Goal: Task Accomplishment & Management: Complete application form

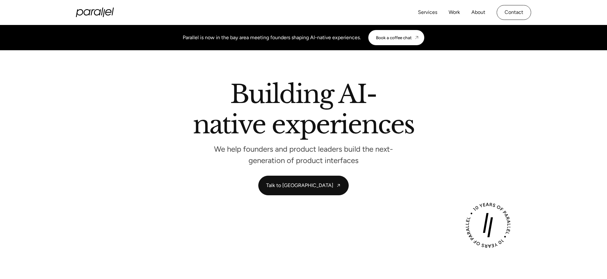
click at [388, 130] on h2 "Building AI-native experiences" at bounding box center [303, 111] width 361 height 58
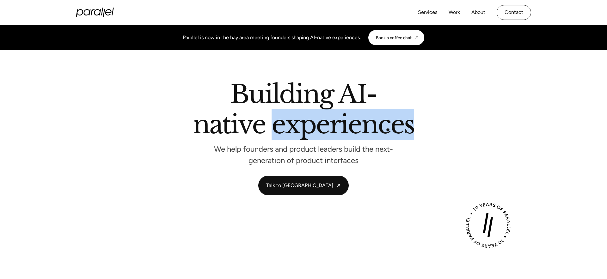
click at [388, 130] on h2 "Building AI-native experiences" at bounding box center [303, 111] width 361 height 58
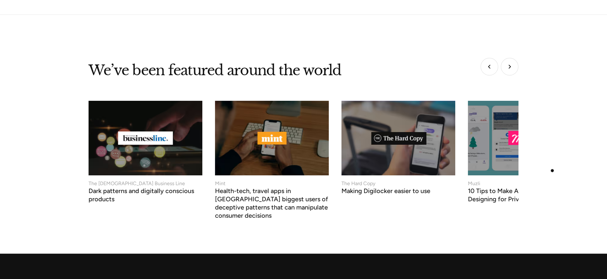
scroll to position [2732, 0]
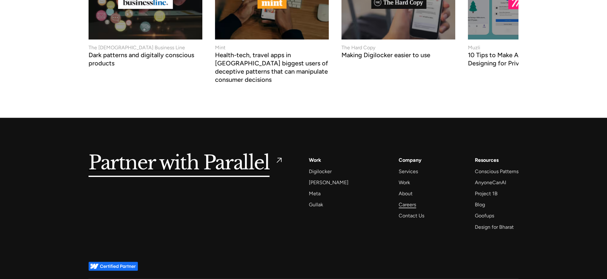
click at [403, 201] on div "Careers" at bounding box center [407, 205] width 17 height 9
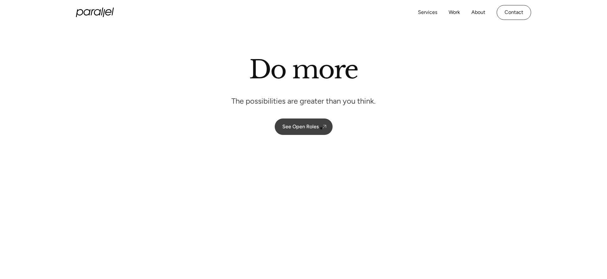
click at [321, 128] on img at bounding box center [324, 127] width 6 height 6
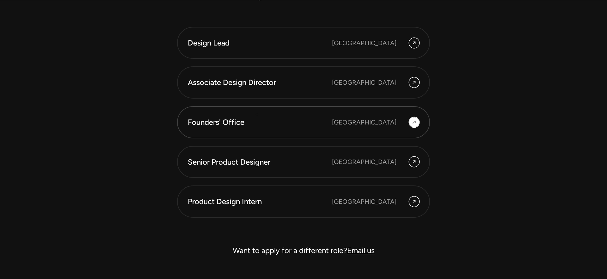
scroll to position [1834, 0]
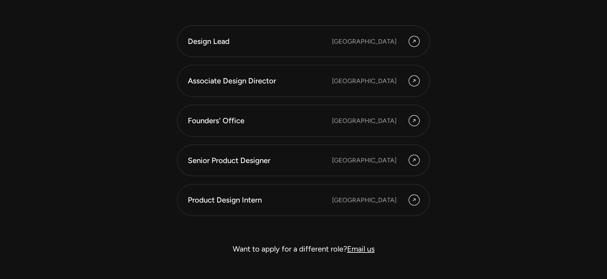
click at [139, 79] on div "Design Lead India, Bangalore Associate Design Director India, Bangalore Founder…" at bounding box center [304, 23] width 430 height 467
click at [100, 54] on div "Design Lead India, Bangalore Associate Design Director India, Bangalore Founder…" at bounding box center [304, 23] width 430 height 467
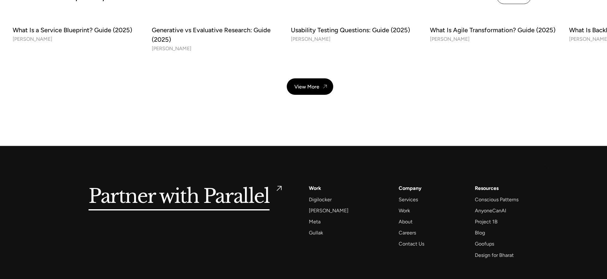
scroll to position [2301, 0]
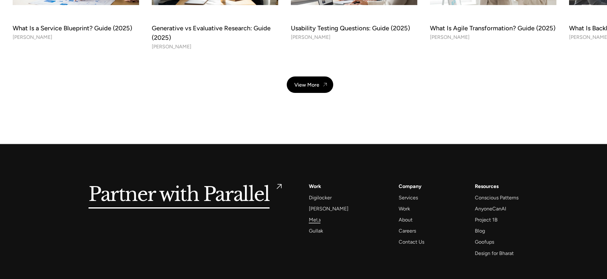
click at [318, 220] on div "Meta" at bounding box center [315, 220] width 12 height 9
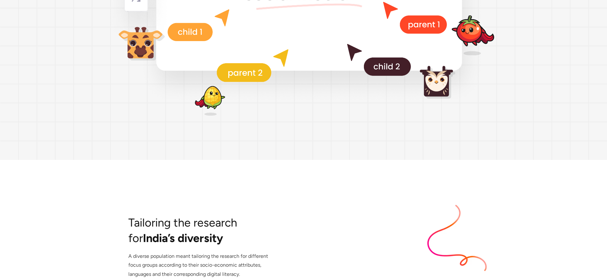
scroll to position [1678, 0]
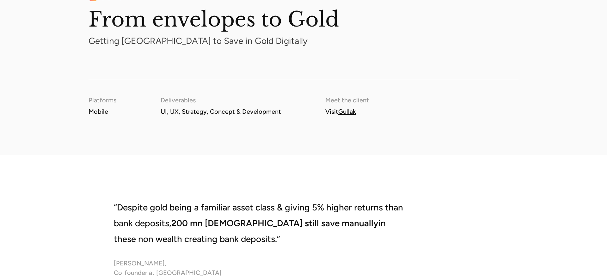
scroll to position [829, 0]
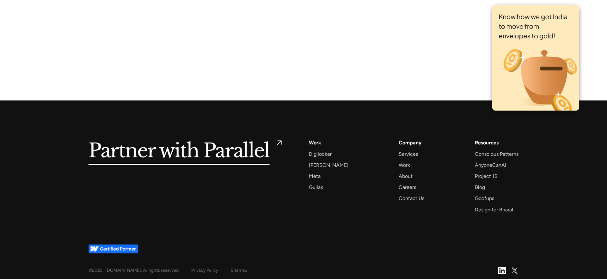
scroll to position [4412, 0]
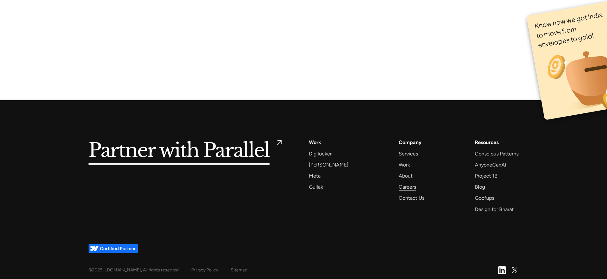
click at [399, 191] on div "Careers" at bounding box center [407, 187] width 17 height 9
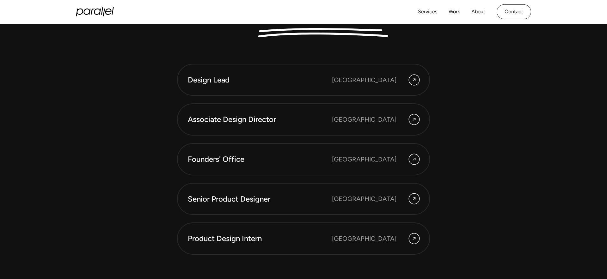
scroll to position [1794, 0]
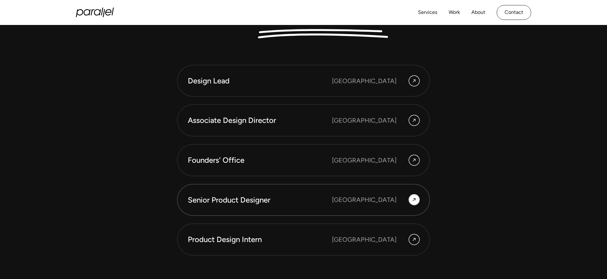
click at [280, 201] on div "Senior Product Designer" at bounding box center [260, 200] width 144 height 11
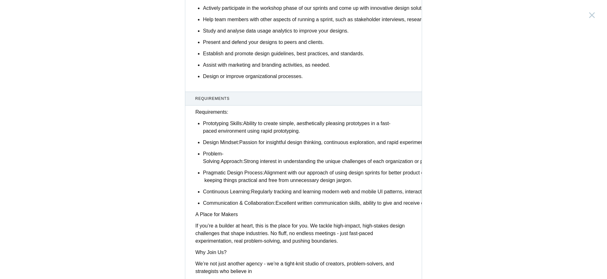
scroll to position [473, 0]
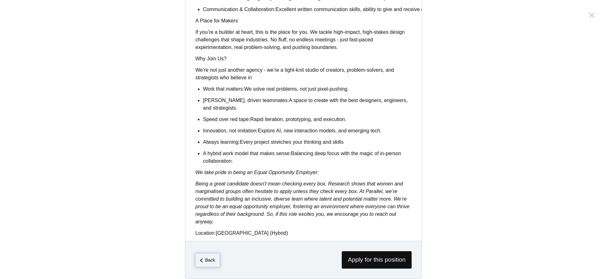
click at [213, 258] on em "Back" at bounding box center [210, 260] width 10 height 5
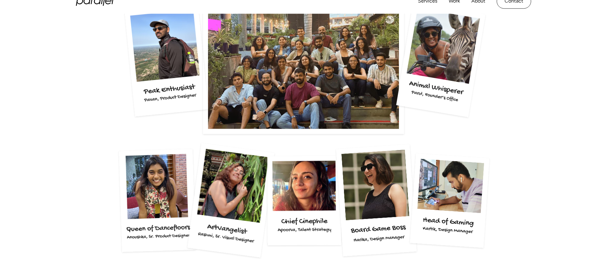
scroll to position [1199, 0]
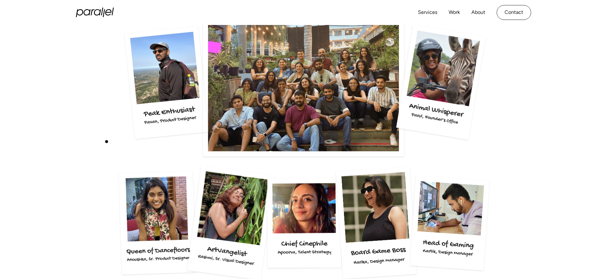
click at [100, 147] on div at bounding box center [304, 82] width 430 height 149
click at [430, 162] on div "Do more than just work" at bounding box center [304, 108] width 430 height 337
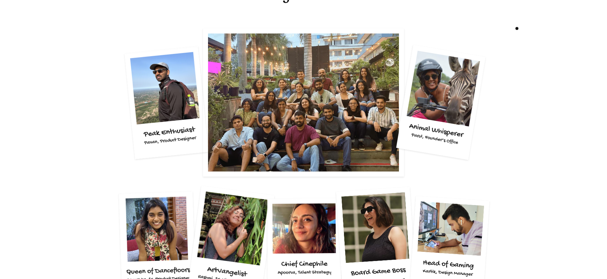
scroll to position [1183, 0]
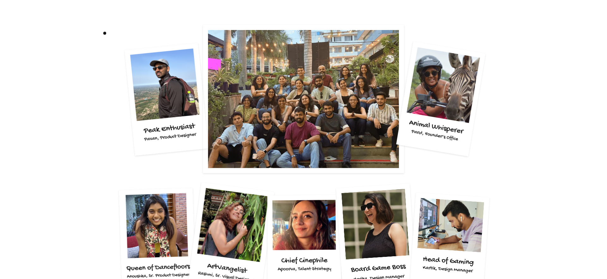
click at [105, 34] on div at bounding box center [304, 99] width 430 height 149
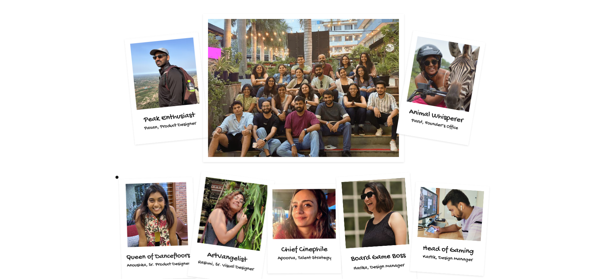
scroll to position [1194, 0]
